Goal: Task Accomplishment & Management: Manage account settings

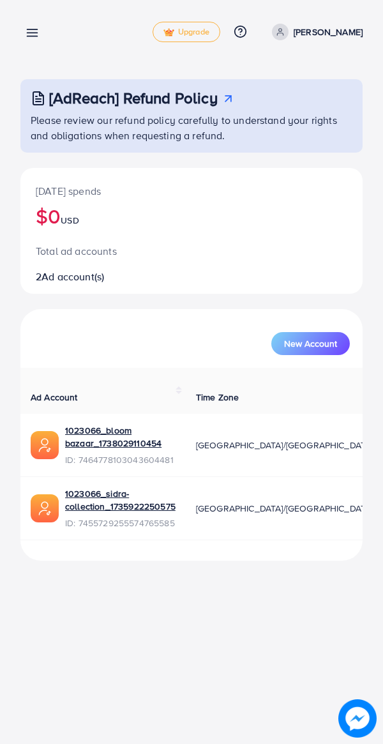
click at [31, 35] on icon at bounding box center [32, 32] width 13 height 13
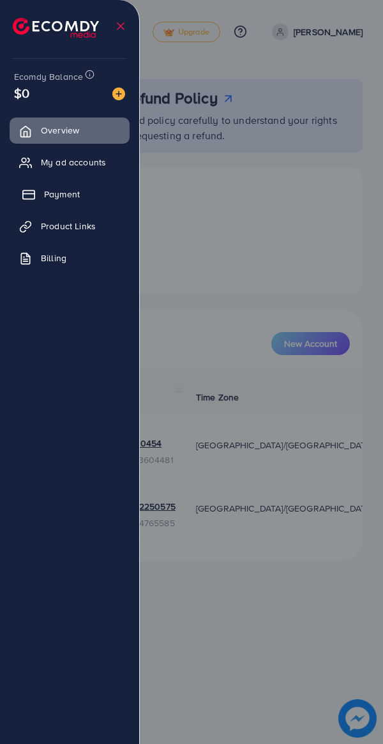
click at [50, 196] on span "Payment" at bounding box center [62, 194] width 36 height 13
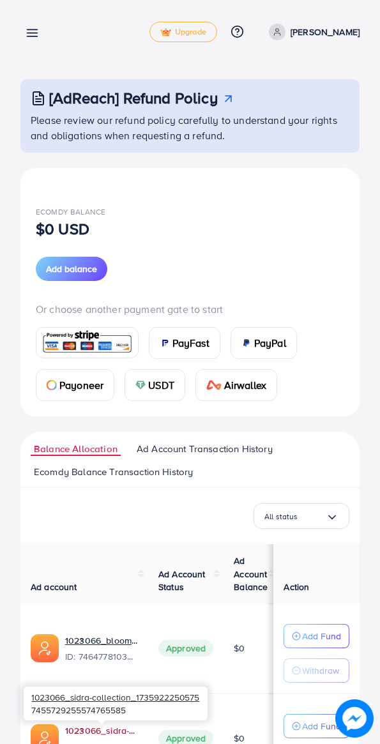
click at [100, 728] on link "1023066_sidra-collection_1735922250575" at bounding box center [101, 730] width 73 height 13
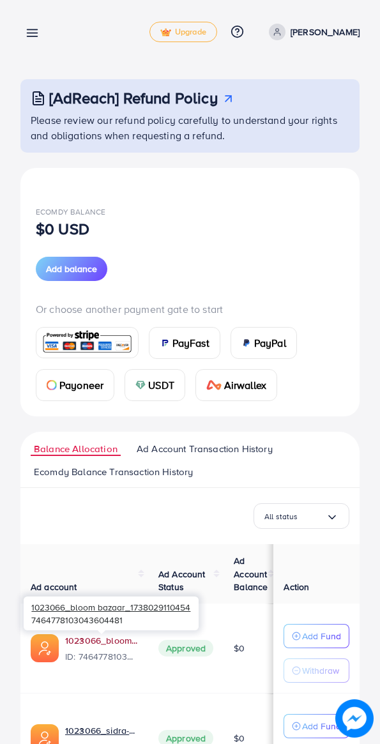
click at [102, 639] on link "1023066_bloom bazaar_1738029110454" at bounding box center [101, 640] width 73 height 13
